Goal: Browse casually

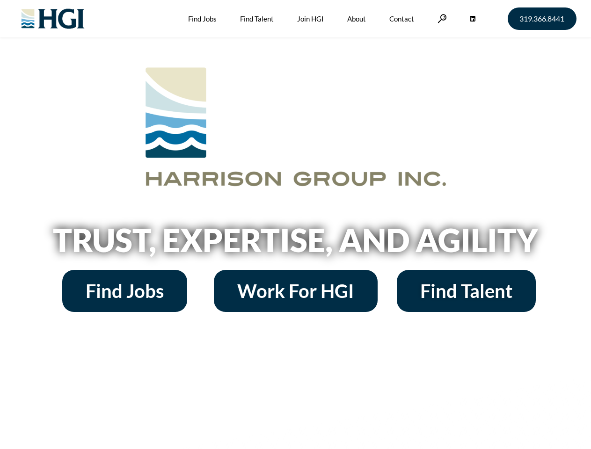
click at [295, 225] on h2 "Trust, Expertise, and Agility" at bounding box center [296, 240] width 534 height 32
click at [441, 18] on link at bounding box center [442, 18] width 9 height 9
click at [295, 243] on h2 "Trust, Expertise, and Agility" at bounding box center [296, 240] width 534 height 32
click at [295, 225] on h2 "Trust, Expertise, and Agility" at bounding box center [296, 240] width 534 height 32
click at [441, 18] on link at bounding box center [442, 18] width 9 height 9
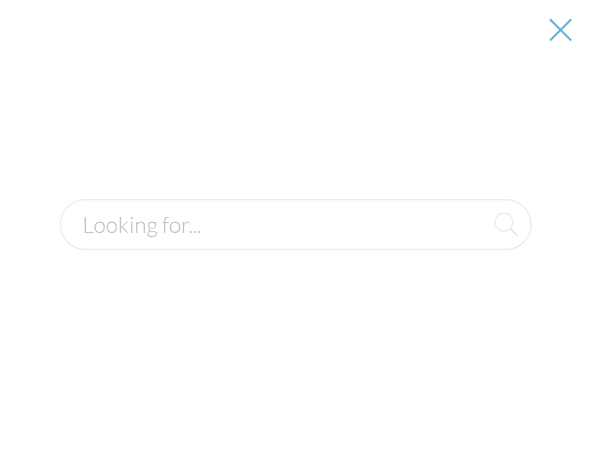
click at [295, 243] on h2 "Trust, Expertise, and Agility" at bounding box center [296, 240] width 534 height 32
